Goal: Information Seeking & Learning: Learn about a topic

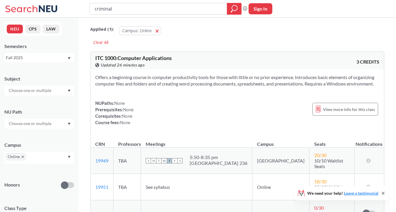
type input "criminal"
click at [239, 9] on div at bounding box center [234, 9] width 15 height 12
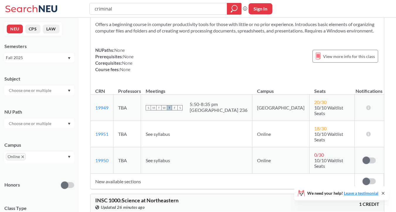
scroll to position [632, 0]
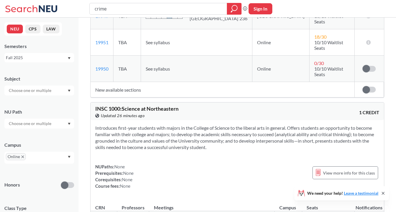
type input "crime"
click at [235, 8] on icon "magnifying glass" at bounding box center [233, 9] width 7 height 8
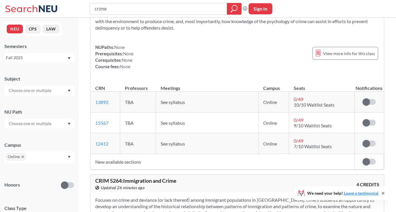
scroll to position [69, 0]
drag, startPoint x: 113, startPoint y: 101, endPoint x: 95, endPoint y: 102, distance: 18.2
click at [95, 102] on td "13892 View this section on Banner." at bounding box center [105, 102] width 30 height 21
copy link "13892"
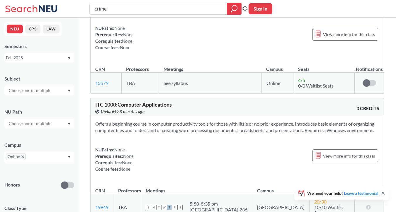
scroll to position [732, 0]
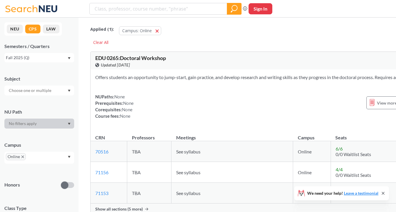
click at [49, 57] on div "Fall 2025 (Q)" at bounding box center [36, 57] width 61 height 6
click at [11, 27] on button "NEU" at bounding box center [15, 29] width 16 height 9
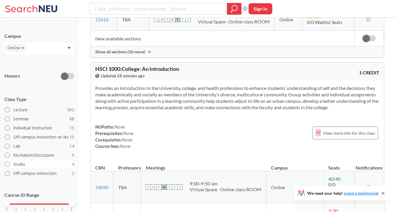
scroll to position [111, 0]
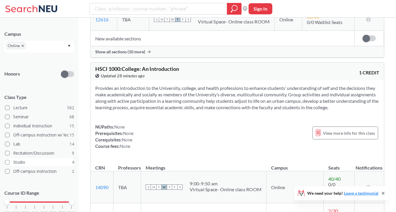
click at [5, 162] on span at bounding box center [7, 162] width 5 height 5
click at [13, 162] on input "Studio 4" at bounding box center [15, 161] width 5 height 5
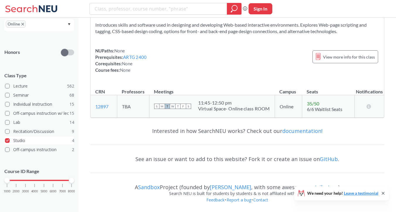
scroll to position [132, 0]
click at [7, 140] on span at bounding box center [7, 141] width 5 height 5
click at [13, 140] on input "Studio 4" at bounding box center [15, 140] width 5 height 5
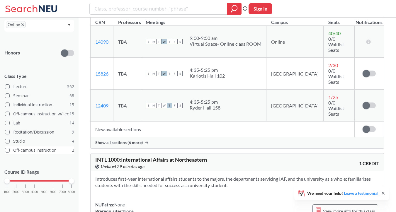
click at [8, 150] on span at bounding box center [7, 150] width 5 height 5
click at [13, 150] on input "Off-campus instruction 2" at bounding box center [15, 149] width 5 height 5
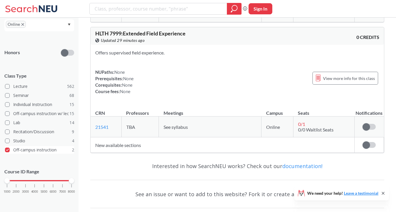
scroll to position [132, 0]
click at [6, 151] on span at bounding box center [7, 150] width 5 height 5
click at [13, 151] on input "Off-campus instruction 2" at bounding box center [15, 149] width 5 height 5
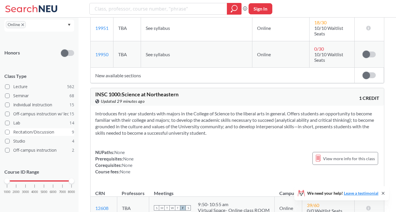
click at [7, 133] on span at bounding box center [7, 132] width 5 height 5
click at [13, 133] on input "Recitation/Discussion 9" at bounding box center [15, 131] width 5 height 5
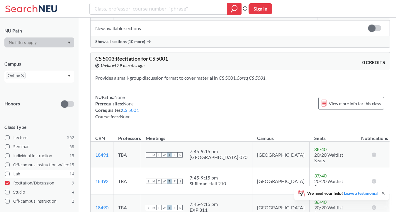
scroll to position [82, 0]
click at [7, 183] on span at bounding box center [7, 182] width 5 height 5
click at [13, 183] on input "Recitation/Discussion 9" at bounding box center [15, 181] width 5 height 5
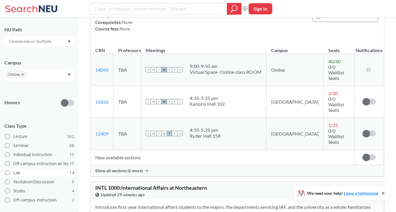
click at [7, 174] on span at bounding box center [7, 172] width 5 height 5
click at [13, 174] on input "Lab 14" at bounding box center [15, 172] width 5 height 5
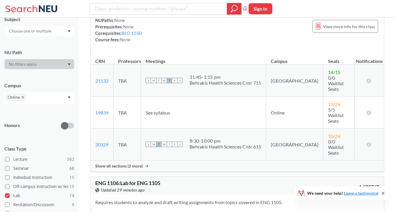
scroll to position [224, 0]
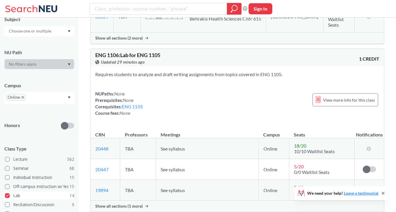
click at [9, 193] on label "Lab 14" at bounding box center [39, 196] width 69 height 8
click at [13, 193] on input "Lab 14" at bounding box center [15, 194] width 5 height 5
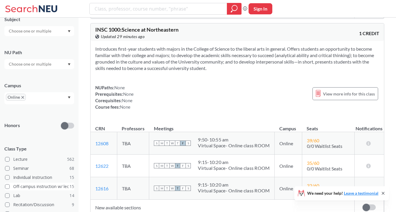
click at [6, 188] on span at bounding box center [7, 186] width 5 height 5
click at [13, 188] on input "Off-campus instruction w/ lec 15" at bounding box center [15, 185] width 5 height 5
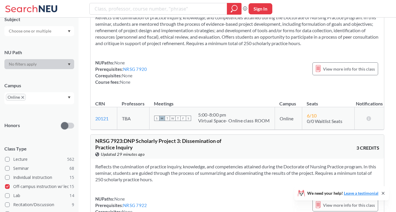
scroll to position [1706, 0]
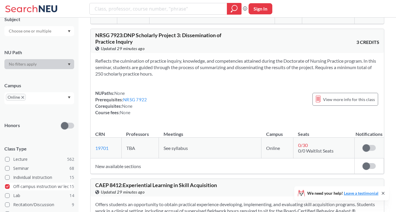
click at [7, 188] on span at bounding box center [7, 186] width 5 height 5
click at [13, 188] on input "Off-campus instruction w/ lec 15" at bounding box center [15, 185] width 5 height 5
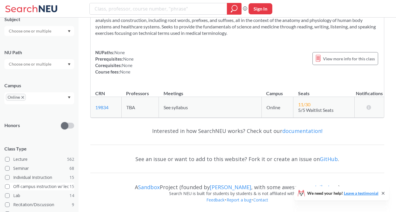
scroll to position [1577, 0]
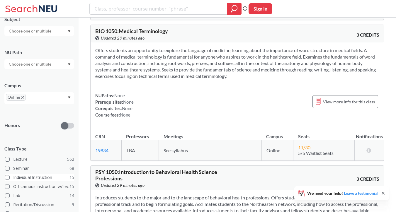
click at [6, 178] on span at bounding box center [7, 177] width 5 height 5
click at [13, 178] on input "Individual Instruction 15" at bounding box center [15, 176] width 5 height 5
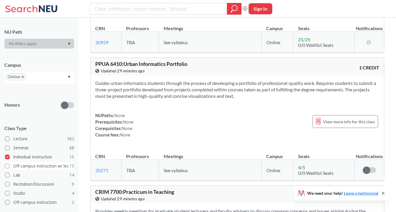
scroll to position [88, 0]
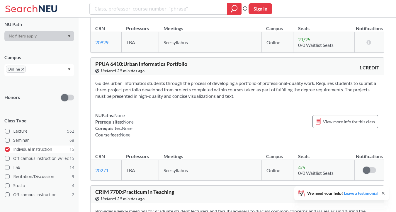
click at [8, 149] on span at bounding box center [7, 149] width 5 height 5
click at [13, 149] on input "Individual Instruction 15" at bounding box center [15, 148] width 5 height 5
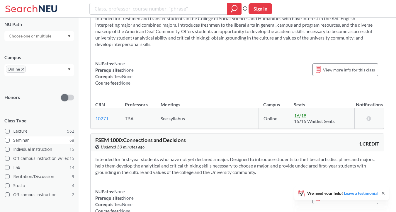
click at [7, 140] on span at bounding box center [7, 140] width 5 height 5
click at [13, 140] on input "Seminar 68" at bounding box center [15, 139] width 5 height 5
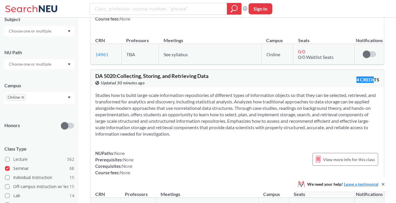
scroll to position [1590, 0]
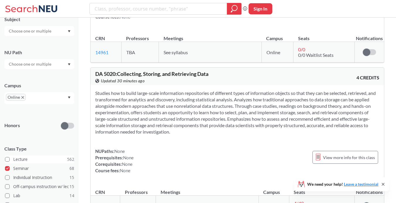
click at [8, 161] on label "Lecture 562" at bounding box center [39, 160] width 69 height 8
click at [13, 161] on input "Lecture 562" at bounding box center [15, 158] width 5 height 5
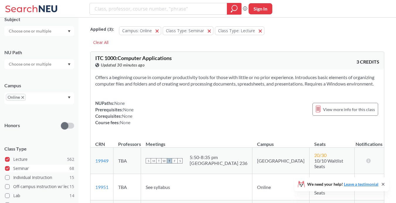
click at [8, 168] on span at bounding box center [7, 168] width 5 height 5
click at [13, 168] on input "Seminar 68" at bounding box center [15, 167] width 5 height 5
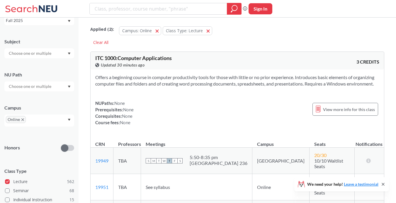
scroll to position [33, 0]
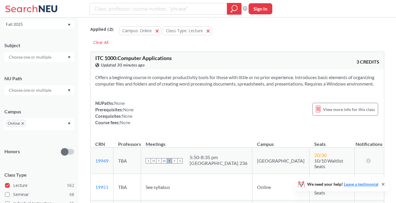
click at [55, 58] on div at bounding box center [39, 57] width 70 height 10
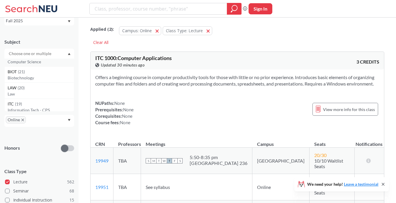
scroll to position [26, 0]
click at [58, 75] on p "Biotechnology" at bounding box center [41, 76] width 66 height 6
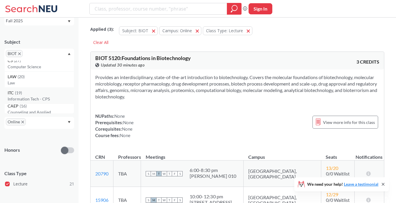
scroll to position [26, 0]
click at [52, 78] on p "Law" at bounding box center [41, 78] width 66 height 6
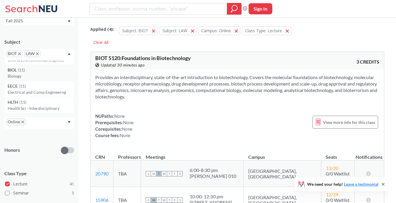
scroll to position [126, 0]
click at [50, 78] on div "BIOL ( 11 ) Biology" at bounding box center [39, 72] width 70 height 16
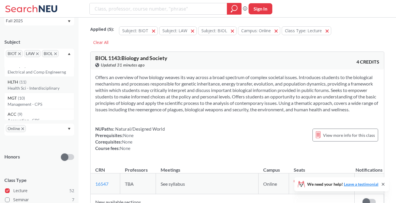
scroll to position [134, 0]
click at [50, 83] on div "HLTH ( 11 )" at bounding box center [41, 83] width 66 height 6
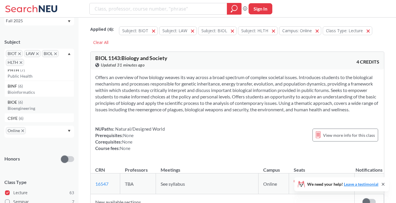
scroll to position [312, 0]
click at [50, 109] on p "Bioengineering" at bounding box center [41, 107] width 66 height 6
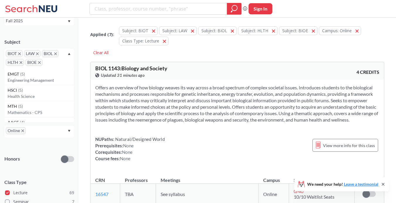
scroll to position [499, 0]
click at [49, 97] on p "Health Science" at bounding box center [41, 97] width 66 height 6
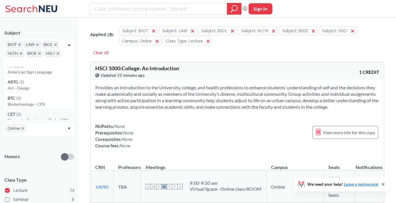
scroll to position [1257, 0]
click at [49, 94] on p "Art - Design" at bounding box center [41, 94] width 66 height 6
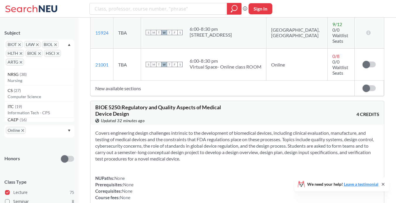
scroll to position [3771, 0]
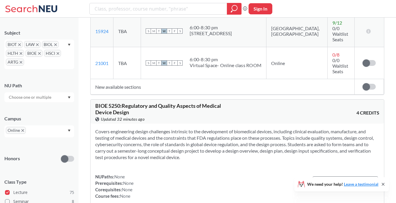
drag, startPoint x: 112, startPoint y: 148, endPoint x: 91, endPoint y: 148, distance: 20.5
copy link "16263"
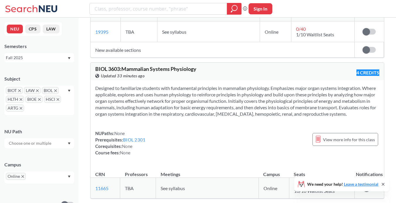
scroll to position [1698, 0]
click at [287, 86] on section "Designed to familiarize students with fundamental principles in mammalian physi…" at bounding box center [237, 102] width 284 height 32
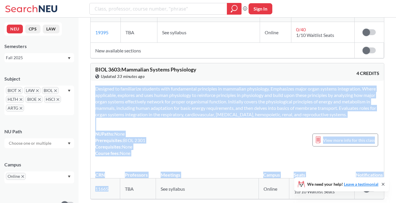
drag, startPoint x: 90, startPoint y: 162, endPoint x: 106, endPoint y: 162, distance: 15.8
click at [106, 162] on div "BIOL 3603 : Mammalian Systems Physiology View this course on Banner. Updated 33…" at bounding box center [237, 131] width 294 height 136
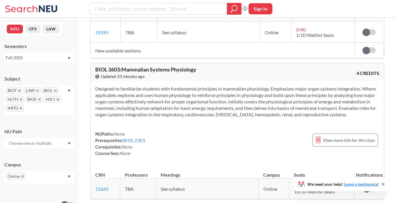
click at [107, 178] on td "11665 View this section on Banner." at bounding box center [105, 188] width 30 height 21
drag, startPoint x: 110, startPoint y: 161, endPoint x: 95, endPoint y: 161, distance: 15.2
click at [95, 178] on td "11665 View this section on Banner." at bounding box center [105, 188] width 30 height 21
copy link "11665"
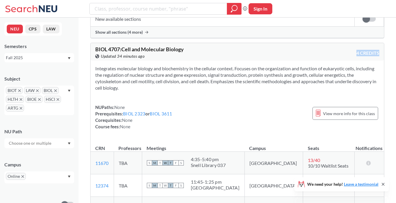
scroll to position [2238, 0]
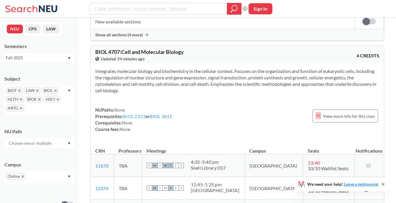
click at [142, 114] on link "BIOL 2323" at bounding box center [134, 116] width 22 height 5
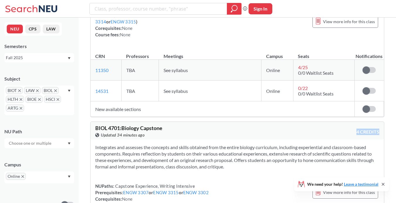
scroll to position [2162, 0]
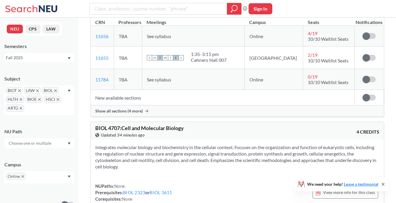
click at [77, 54] on div "NEU CPS LAW Semesters Fall 2025 Subject BIOT LAW BIOL HLTH BIOE HSCI ARTG NU Pa…" at bounding box center [39, 110] width 78 height 185
click at [63, 57] on div "Fall 2025" at bounding box center [36, 57] width 61 height 6
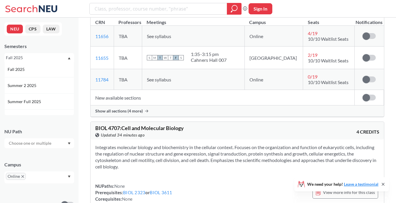
scroll to position [0, 0]
click at [63, 124] on div "NU Path" at bounding box center [39, 135] width 70 height 26
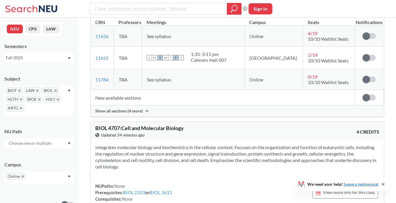
click at [68, 90] on icon "Dropdown arrow" at bounding box center [69, 91] width 3 height 2
click at [57, 98] on span "HSCI" at bounding box center [52, 99] width 17 height 7
click at [56, 89] on span "BIOL" at bounding box center [50, 90] width 17 height 7
click at [38, 90] on icon "X to remove pill" at bounding box center [37, 90] width 3 height 3
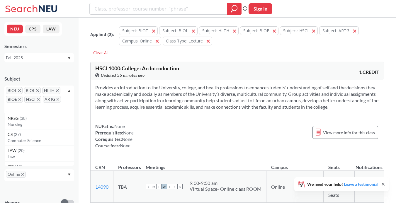
click at [21, 90] on span "BIOT" at bounding box center [14, 90] width 17 height 7
click at [17, 90] on span "BIOT" at bounding box center [14, 90] width 17 height 7
click at [20, 90] on icon "X to remove pill" at bounding box center [19, 90] width 3 height 3
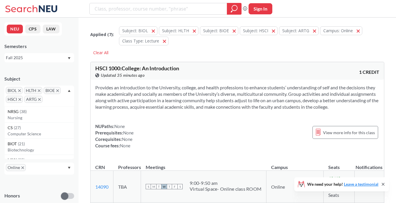
click at [20, 90] on icon "X to remove pill" at bounding box center [19, 90] width 3 height 3
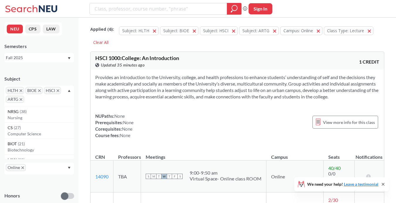
click at [20, 90] on icon "X to remove pill" at bounding box center [21, 90] width 3 height 3
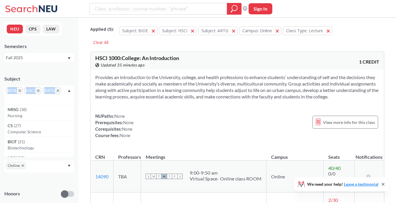
click at [20, 90] on icon "X to remove pill" at bounding box center [19, 90] width 3 height 3
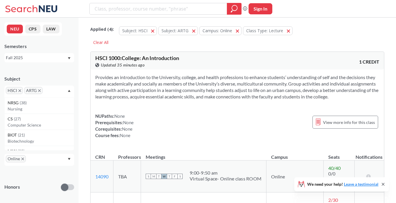
click at [20, 90] on icon "X to remove pill" at bounding box center [19, 90] width 3 height 3
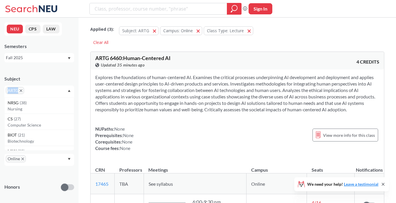
click at [20, 90] on icon "X to remove pill" at bounding box center [21, 90] width 3 height 3
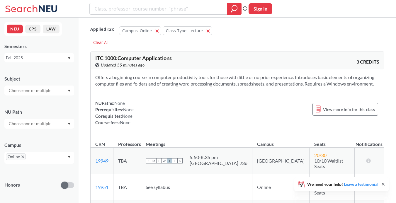
click at [93, 66] on div "ITC 1000 : Computer Applications View this course on Banner. Updated 35 minutes…" at bounding box center [236, 61] width 293 height 18
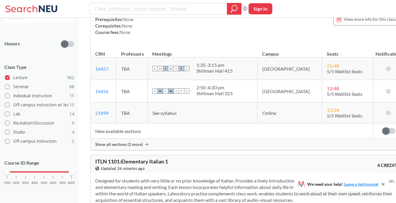
scroll to position [4147, 0]
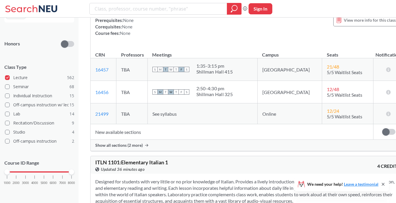
click at [163, 72] on span "M" at bounding box center [160, 69] width 5 height 5
drag, startPoint x: 111, startPoint y: 160, endPoint x: 93, endPoint y: 160, distance: 18.2
click at [93, 124] on td "21499 View this section on Banner." at bounding box center [103, 113] width 26 height 21
copy link "21499"
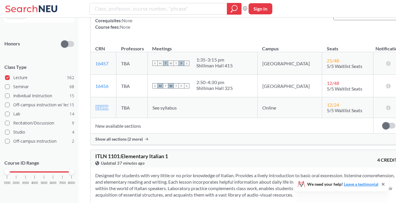
scroll to position [4158, 0]
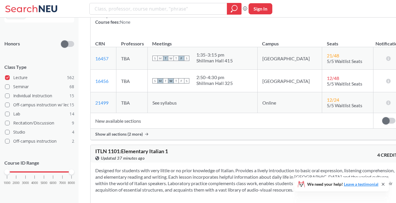
click at [131, 137] on span "Show all sections (2 more)" at bounding box center [118, 133] width 47 height 5
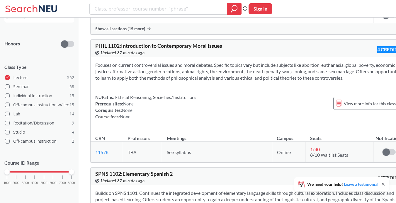
scroll to position [5288, 0]
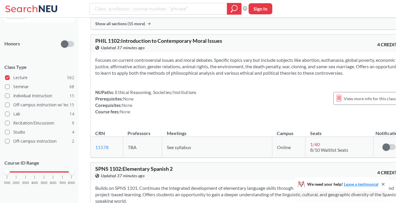
click at [246, 106] on div "Focuses on current controversial issues and moral debates. Specific topics vary…" at bounding box center [247, 88] width 314 height 72
drag, startPoint x: 110, startPoint y: 170, endPoint x: 95, endPoint y: 171, distance: 15.3
click at [95, 158] on td "11578 View this section on Banner." at bounding box center [106, 147] width 32 height 21
copy link "11578"
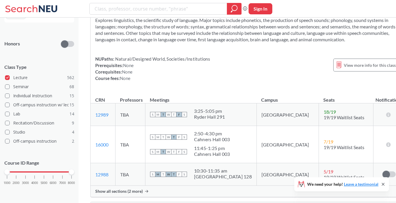
scroll to position [7633, 0]
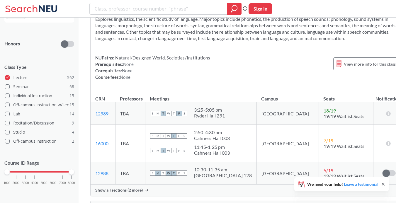
click at [318, 102] on td "18 / 19 19/19 Waitlist Seats" at bounding box center [345, 113] width 55 height 23
click at [111, 187] on span "Show all sections (2 more)" at bounding box center [118, 189] width 47 height 5
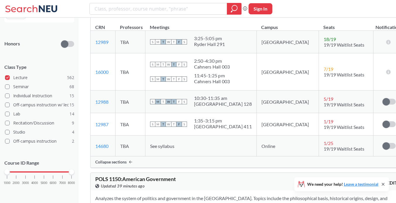
scroll to position [7715, 0]
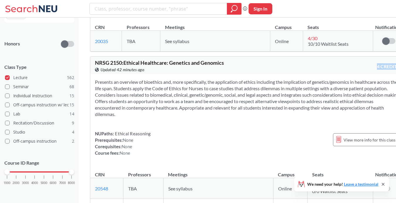
scroll to position [17209, 0]
click at [236, 84] on div "Presents an overview of bioethics and, more specifically, the application of et…" at bounding box center [247, 119] width 314 height 91
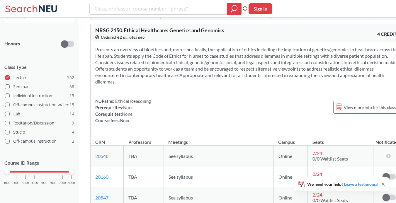
scroll to position [17251, 0]
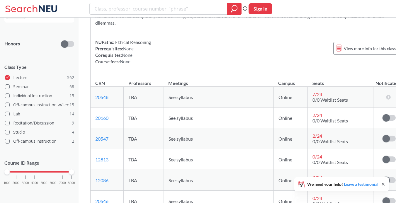
scroll to position [17299, 0]
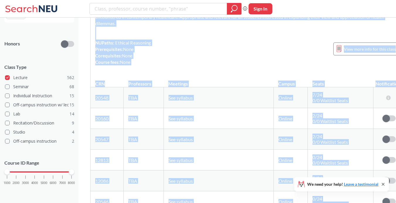
drag, startPoint x: 89, startPoint y: 52, endPoint x: 119, endPoint y: 180, distance: 131.1
copy div "Presents an overview of bioethics and, more specifically, the application of et…"
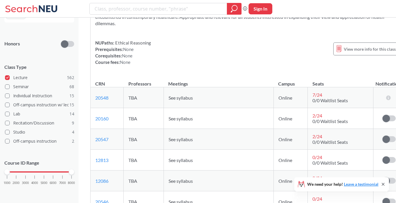
click at [141, 25] on div "Presents an overview of bioethics and, more specifically, the application of et…" at bounding box center [247, 28] width 314 height 91
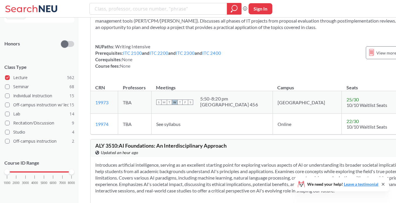
scroll to position [34837, 0]
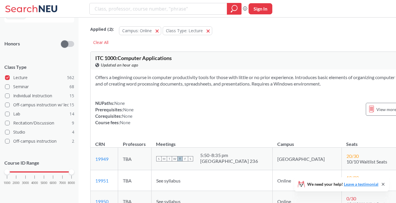
scroll to position [66, 0]
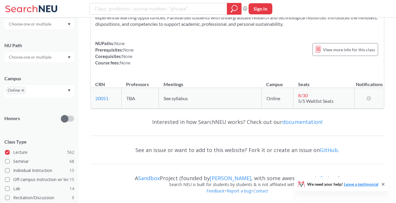
scroll to position [1553, 0]
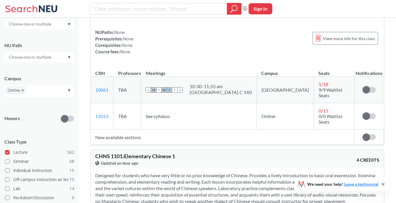
scroll to position [3859, 0]
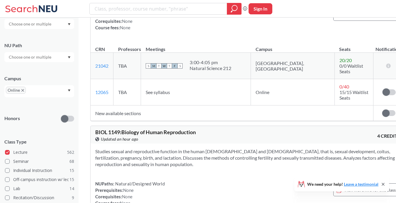
scroll to position [7462, 0]
